Goal: Check status: Check status

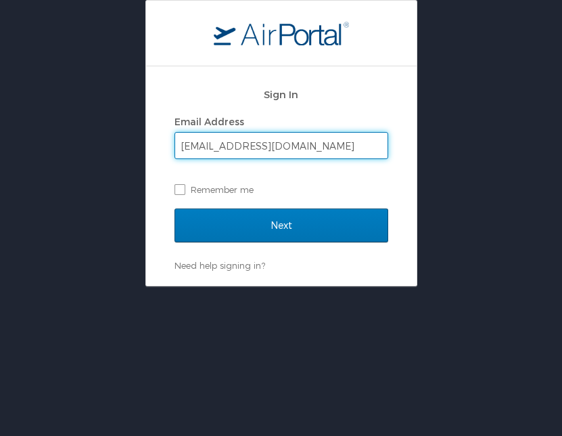
type input "jespersena@g20interfaith.org"
click at [281, 225] on input "Next" at bounding box center [282, 225] width 214 height 34
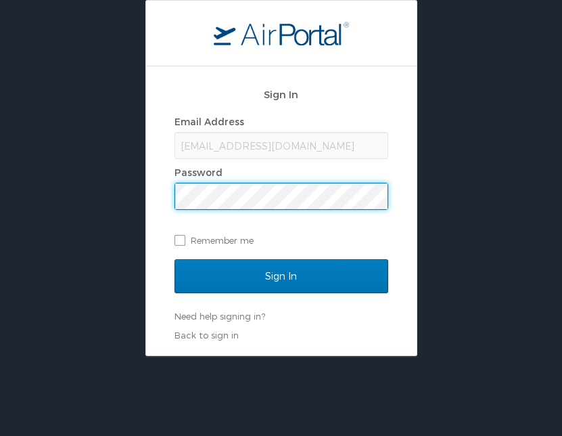
click at [281, 275] on input "Sign In" at bounding box center [282, 276] width 214 height 34
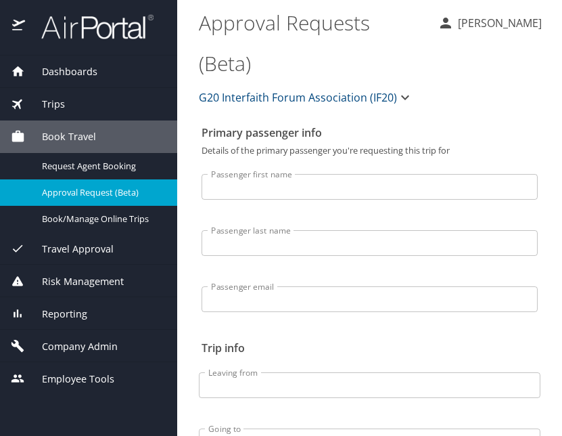
click at [65, 103] on div "Trips" at bounding box center [89, 104] width 156 height 15
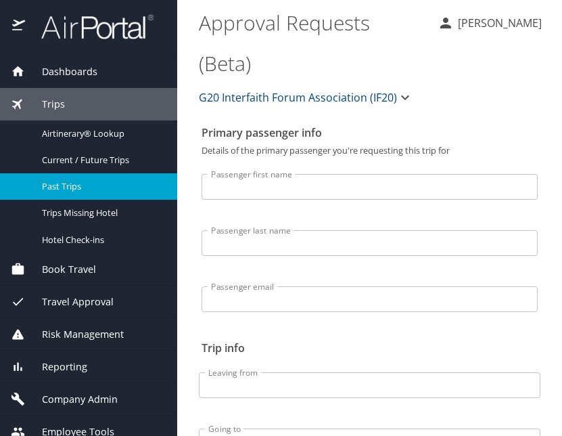
click at [66, 183] on span "Past Trips" at bounding box center [101, 186] width 119 height 13
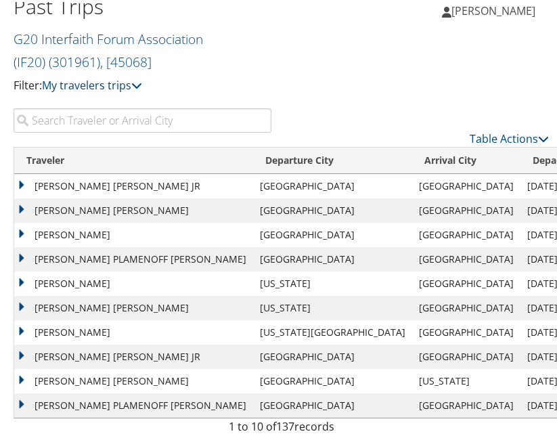
scroll to position [58, 0]
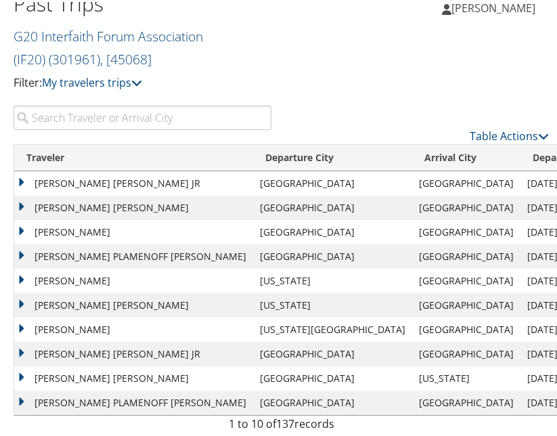
click at [106, 184] on td "WAYNE COLE DURHAM JR" at bounding box center [133, 181] width 239 height 24
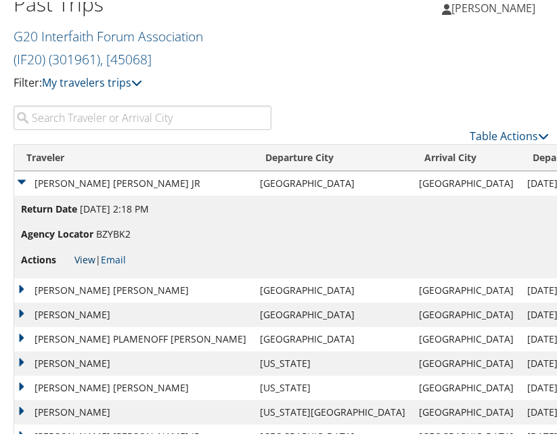
click at [88, 256] on link "View" at bounding box center [84, 257] width 21 height 13
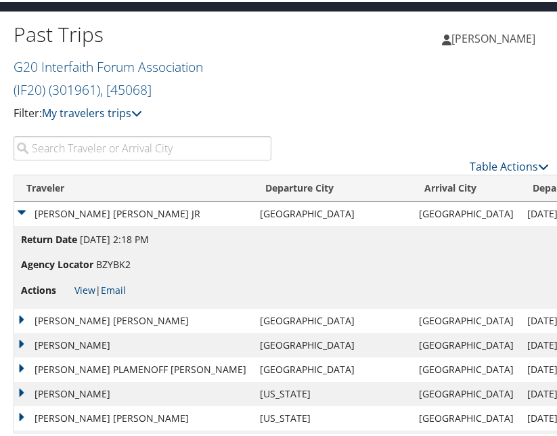
scroll to position [26, 0]
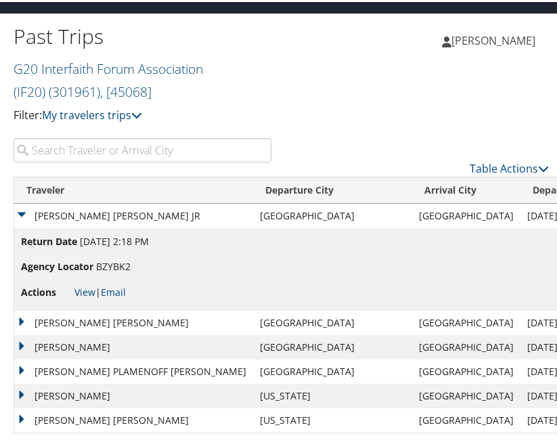
click at [22, 209] on td "WAYNE COLE DURHAM JR" at bounding box center [133, 214] width 239 height 24
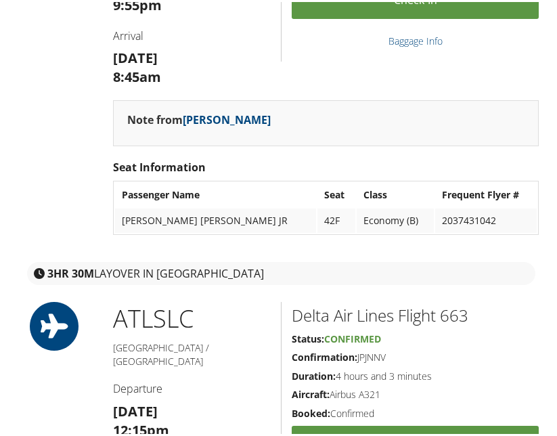
scroll to position [618, 0]
